Goal: Task Accomplishment & Management: Manage account settings

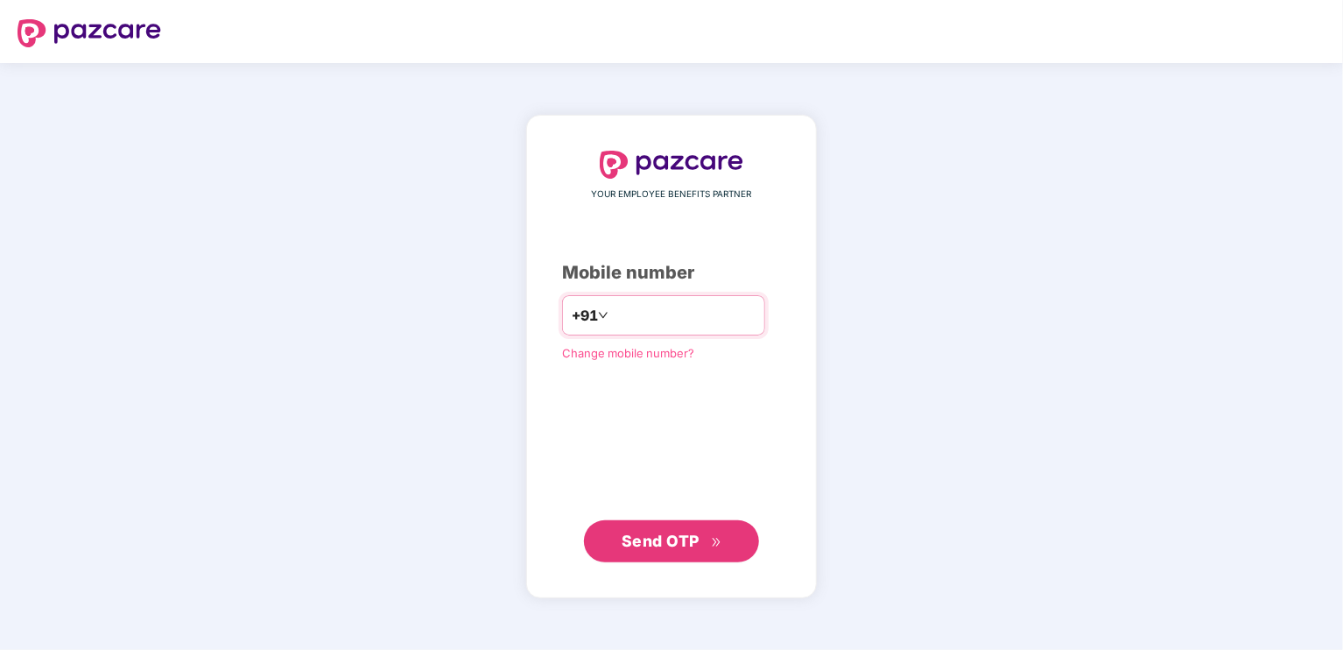
click at [711, 332] on div "+91" at bounding box center [663, 315] width 203 height 40
click at [710, 330] on div "+91" at bounding box center [663, 315] width 203 height 40
click at [709, 328] on input "number" at bounding box center [684, 315] width 144 height 28
type input "**********"
click at [694, 532] on span "Send OTP" at bounding box center [661, 540] width 78 height 18
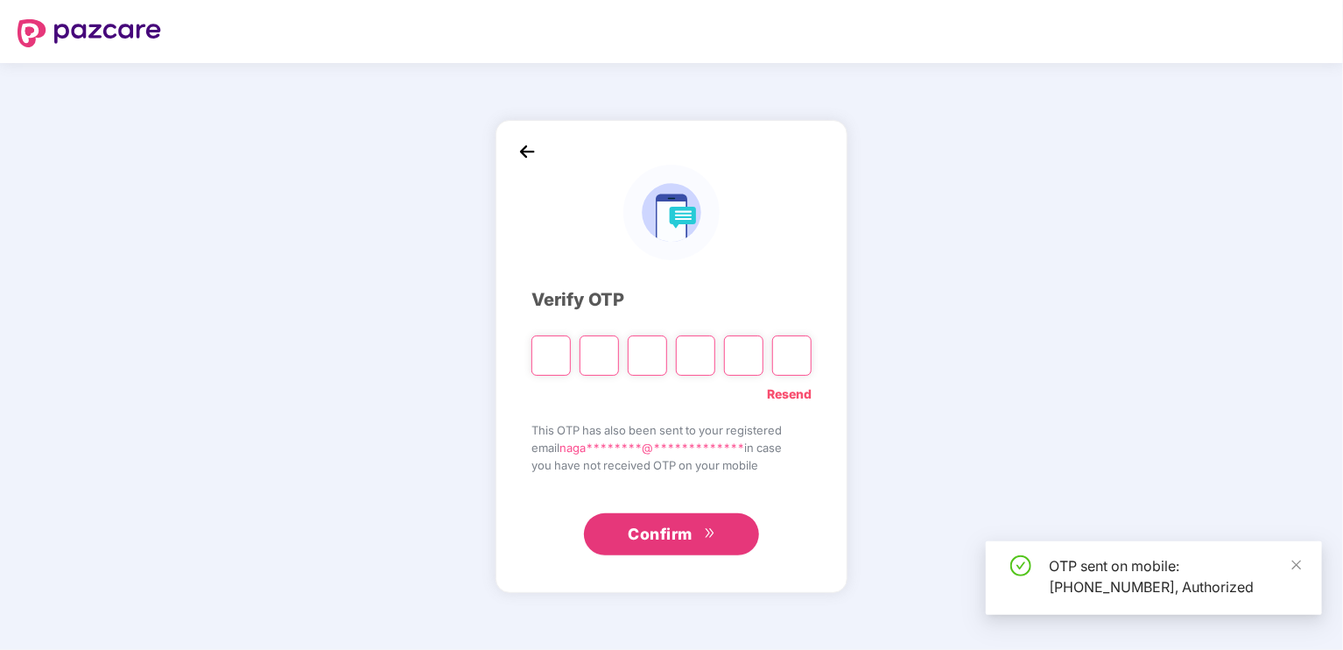
type input "*"
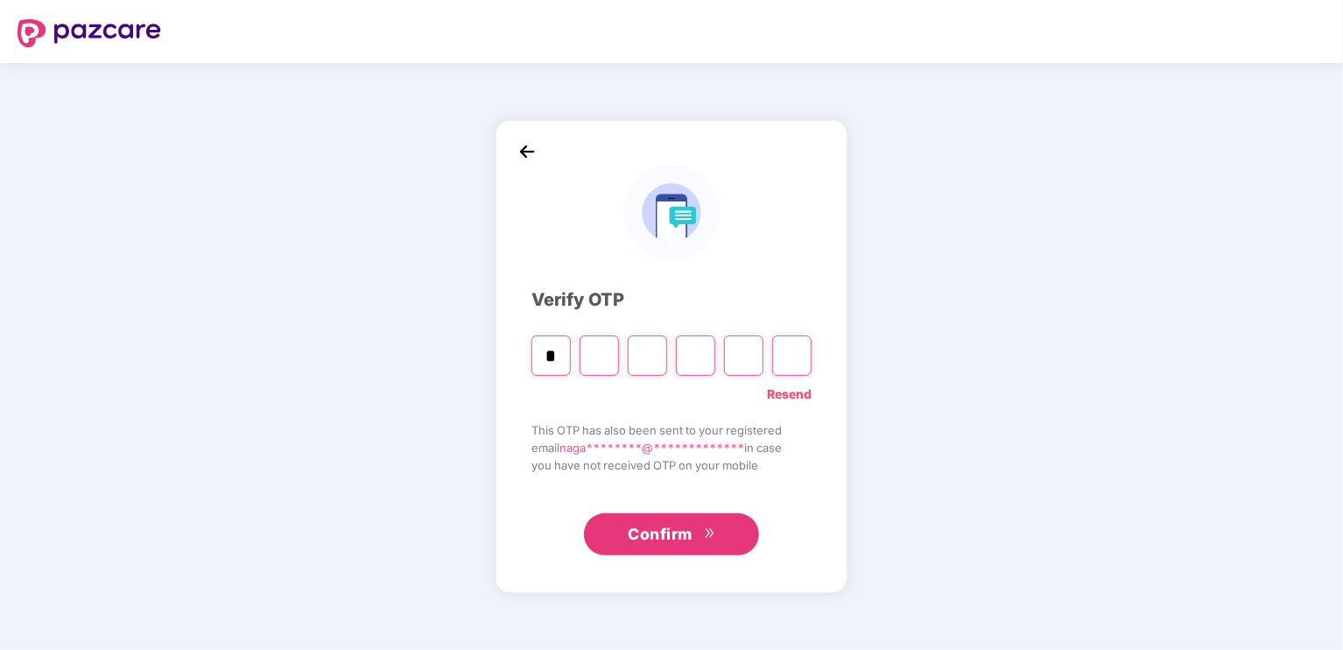
type input "*"
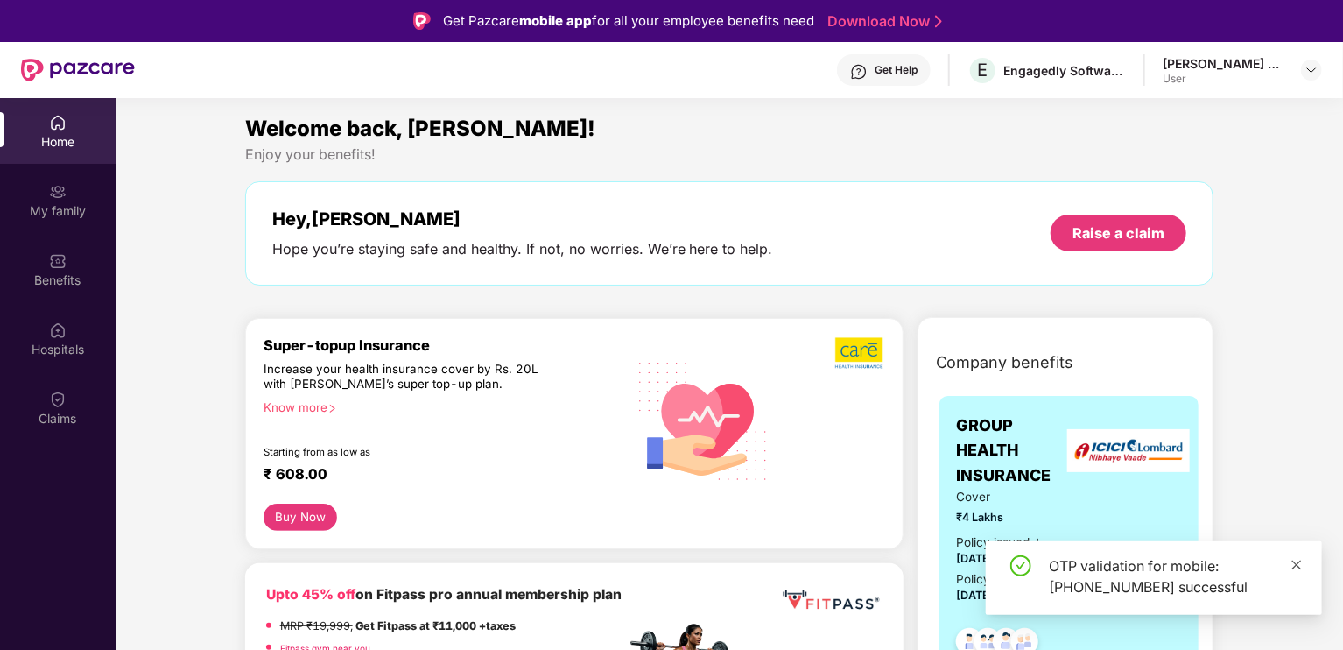
click at [1297, 563] on icon "close" at bounding box center [1297, 565] width 12 height 12
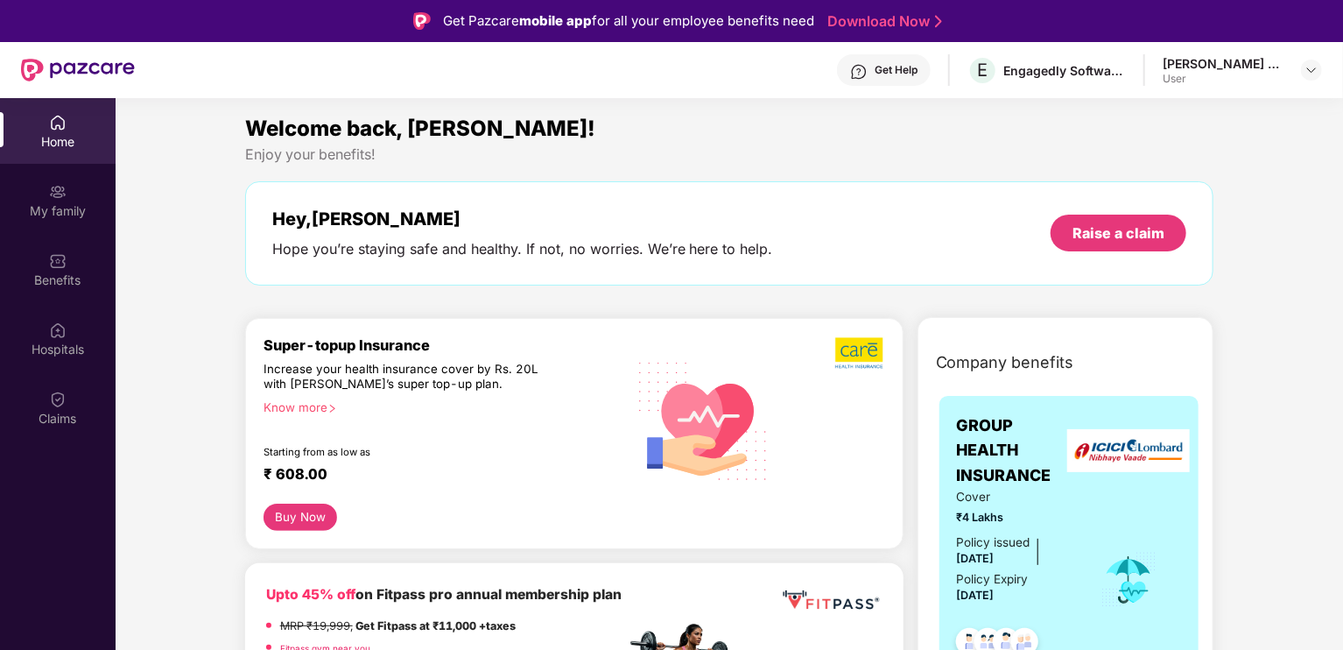
click at [904, 62] on div "Get Help" at bounding box center [884, 70] width 94 height 32
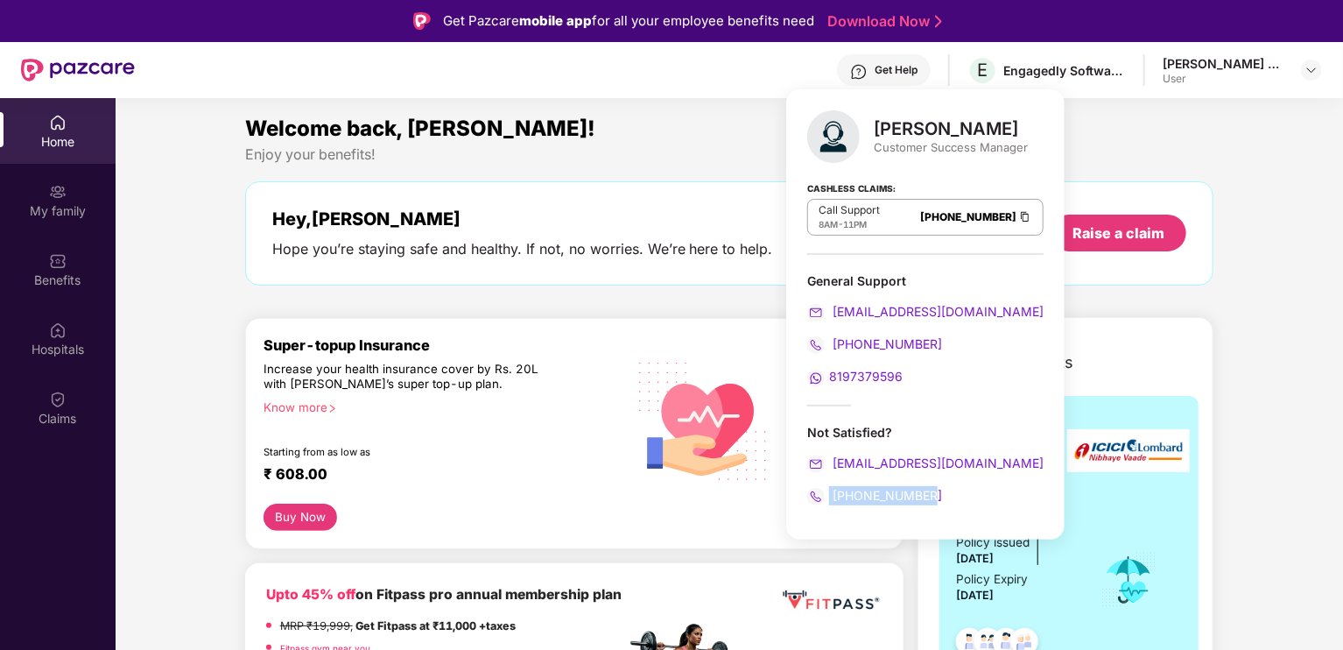
drag, startPoint x: 942, startPoint y: 495, endPoint x: 828, endPoint y: 486, distance: 115.1
click at [828, 486] on div "[PHONE_NUMBER]" at bounding box center [925, 495] width 236 height 19
copy span "[PHONE_NUMBER]"
click at [957, 459] on span "[EMAIL_ADDRESS][DOMAIN_NAME]" at bounding box center [936, 462] width 215 height 15
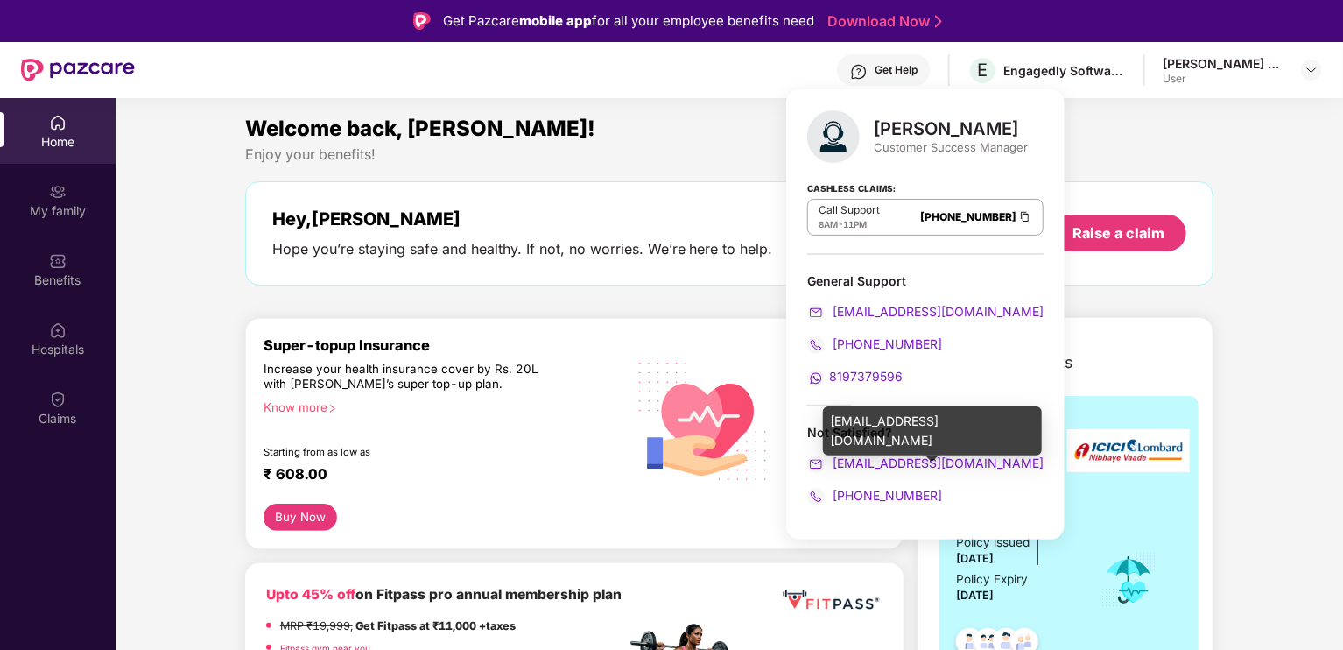
click at [941, 469] on div "[EMAIL_ADDRESS][DOMAIN_NAME]" at bounding box center [925, 463] width 236 height 19
drag, startPoint x: 835, startPoint y: 417, endPoint x: 1007, endPoint y: 410, distance: 171.8
click at [1007, 410] on div "[EMAIL_ADDRESS][DOMAIN_NAME]" at bounding box center [932, 430] width 219 height 49
copy div "[EMAIL_ADDRESS][DOMAIN_NAME]"
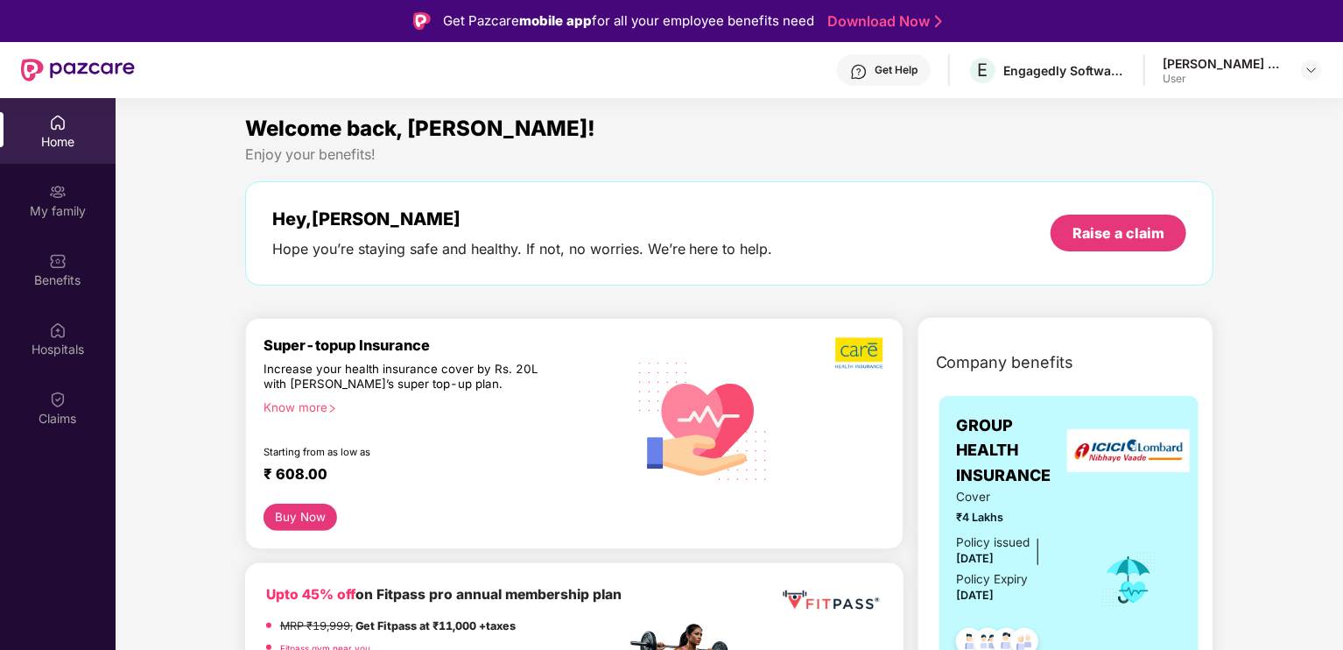
click at [693, 201] on div "Hey, [PERSON_NAME] you’re staying safe and healthy. If not, no worries. We’re h…" at bounding box center [729, 233] width 969 height 104
